Goal: Task Accomplishment & Management: Use online tool/utility

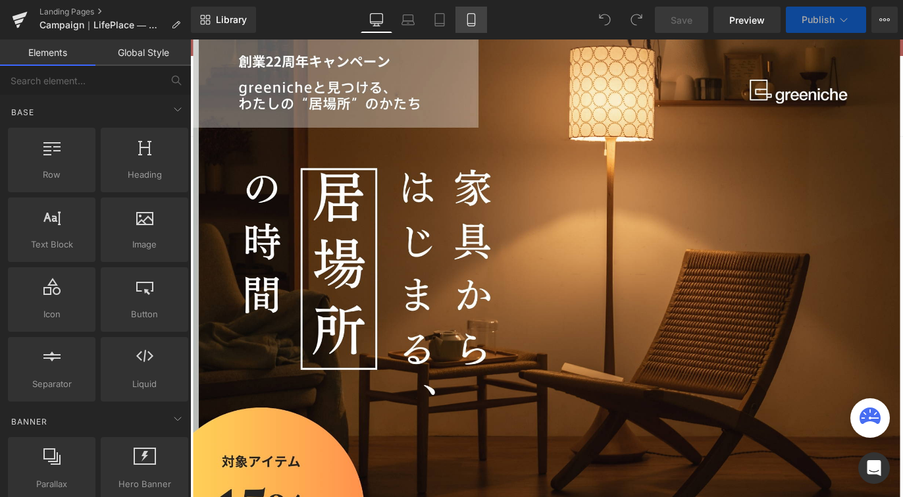
click at [466, 18] on icon at bounding box center [471, 19] width 13 height 13
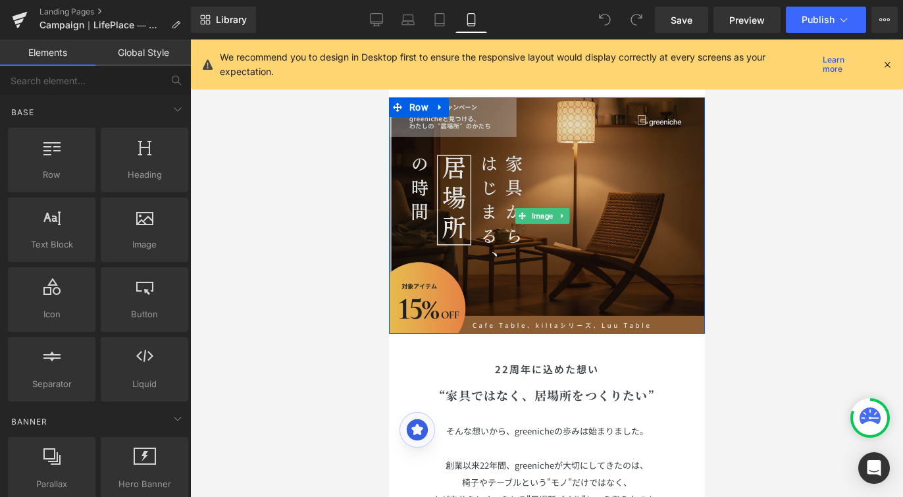
click at [563, 233] on img at bounding box center [546, 215] width 316 height 236
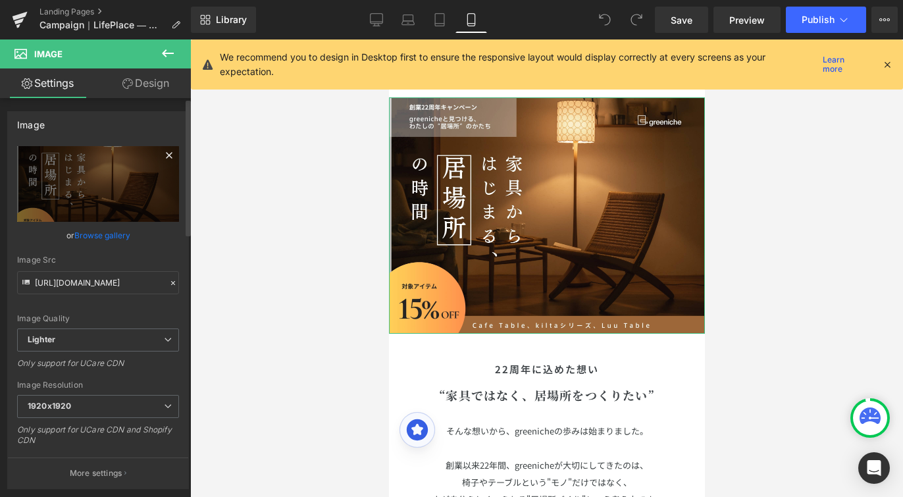
click at [161, 154] on icon at bounding box center [169, 155] width 16 height 16
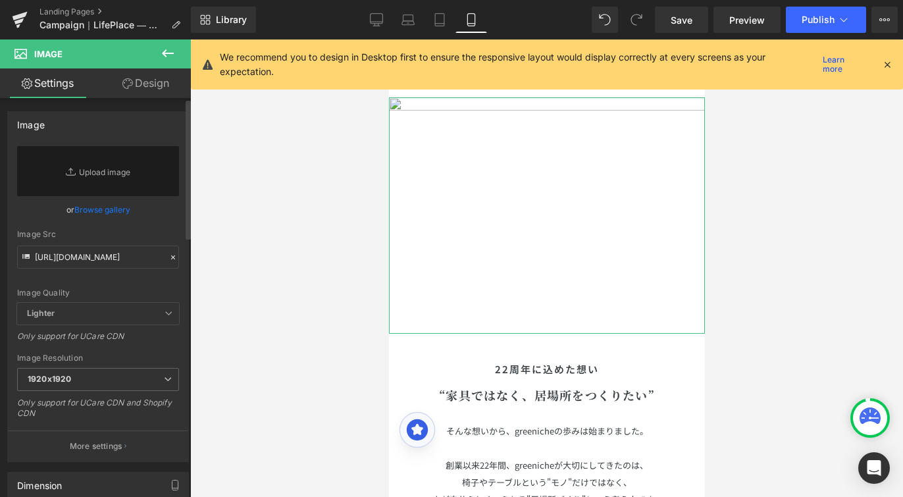
click at [72, 167] on icon at bounding box center [72, 171] width 13 height 13
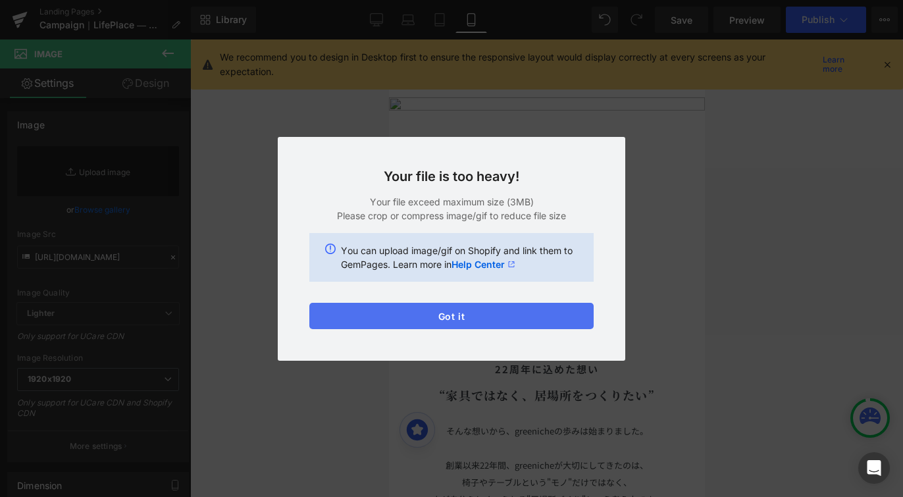
click at [440, 303] on button "Got it" at bounding box center [451, 316] width 284 height 26
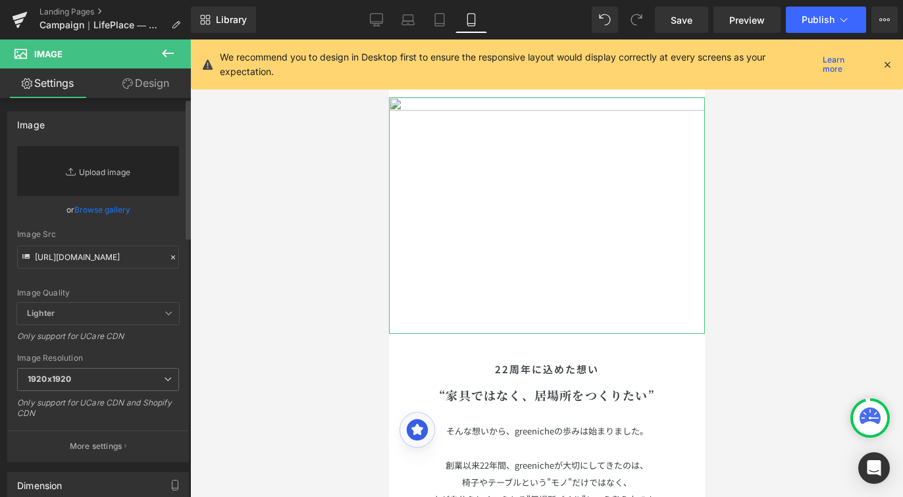
click at [114, 170] on link "Replace Image" at bounding box center [98, 171] width 162 height 50
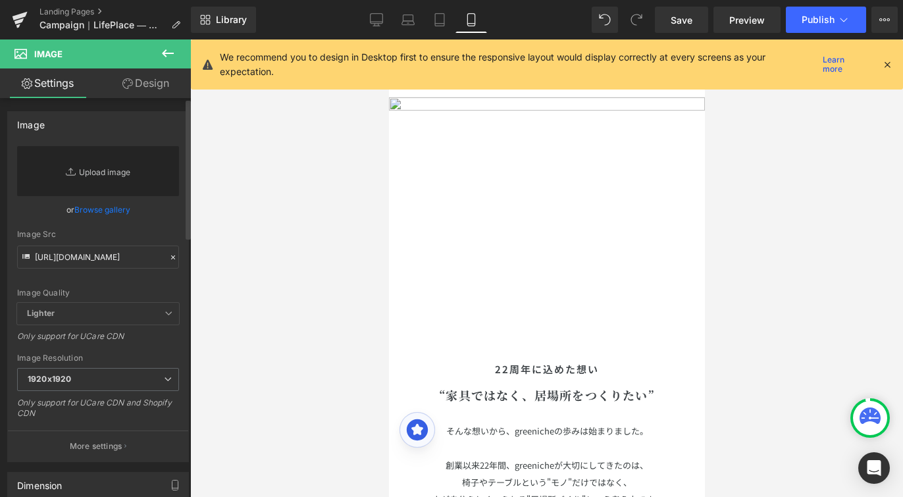
type input "C:\fakepath\LP_cp_ver2.jpeg"
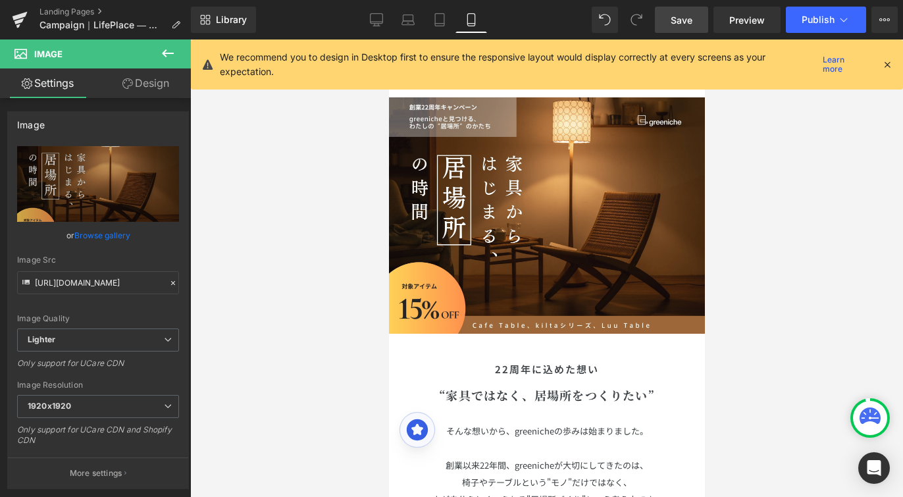
click at [677, 20] on span "Save" at bounding box center [681, 20] width 22 height 14
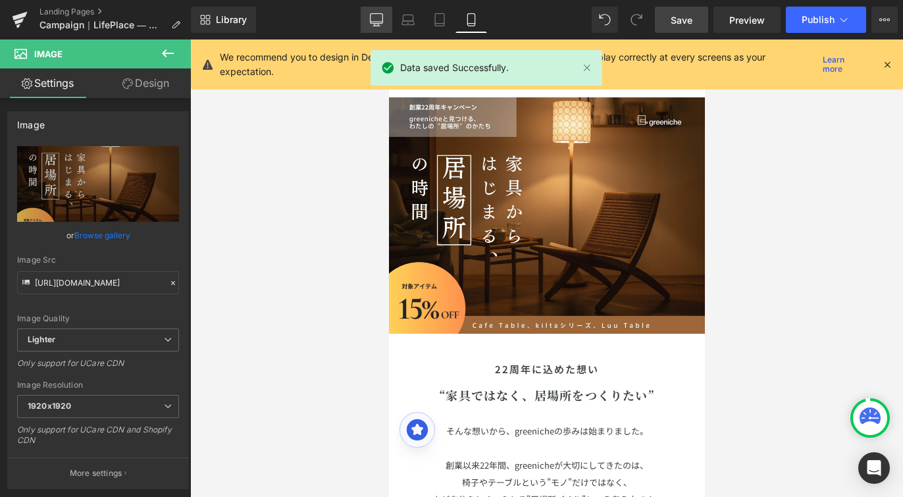
click at [381, 25] on icon at bounding box center [376, 19] width 13 height 13
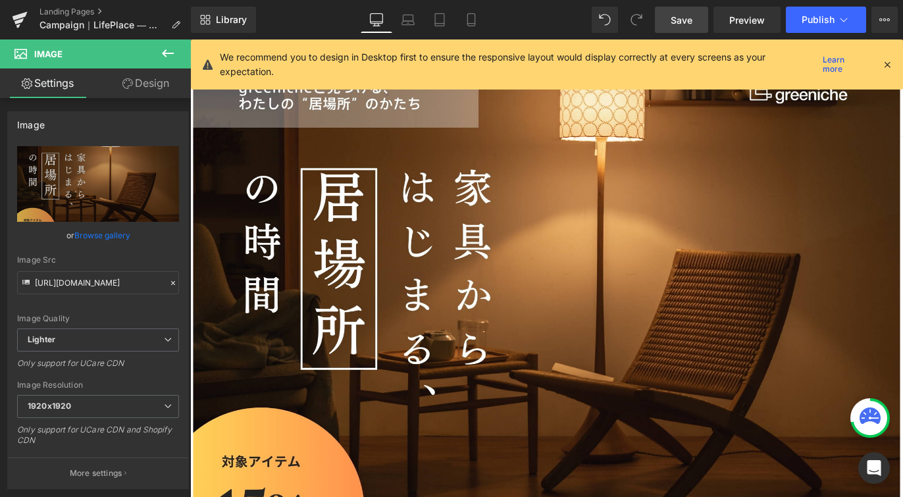
click at [889, 65] on icon at bounding box center [887, 65] width 12 height 12
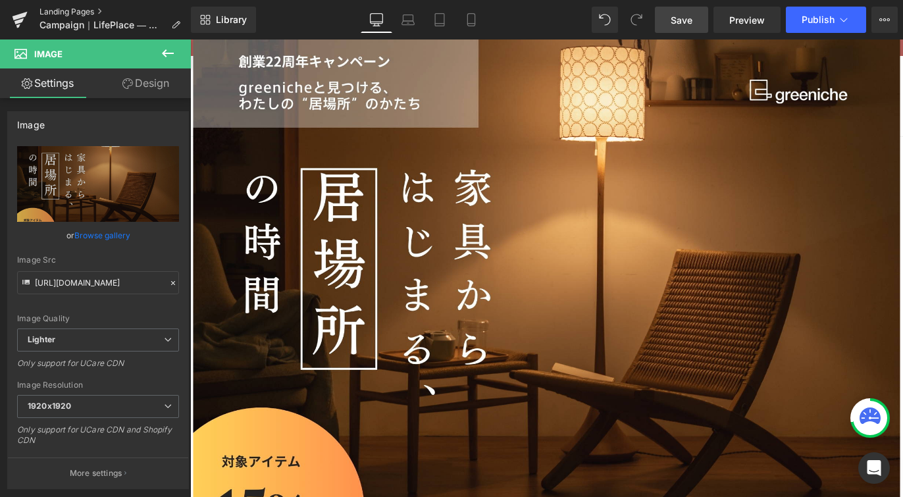
click at [66, 13] on link "Landing Pages" at bounding box center [114, 12] width 151 height 11
